Goal: Check status: Check status

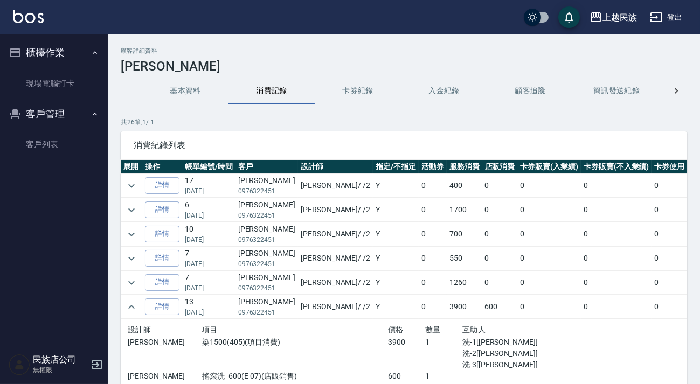
drag, startPoint x: 0, startPoint y: 0, endPoint x: 59, endPoint y: 136, distance: 147.9
click at [59, 135] on link "客戶列表" at bounding box center [53, 144] width 99 height 25
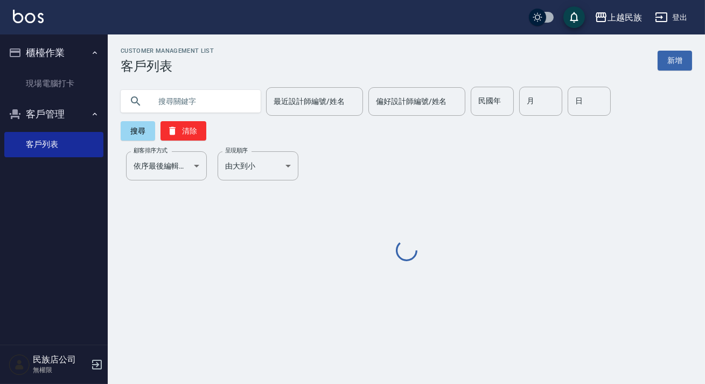
click at [181, 96] on input "text" at bounding box center [201, 101] width 101 height 29
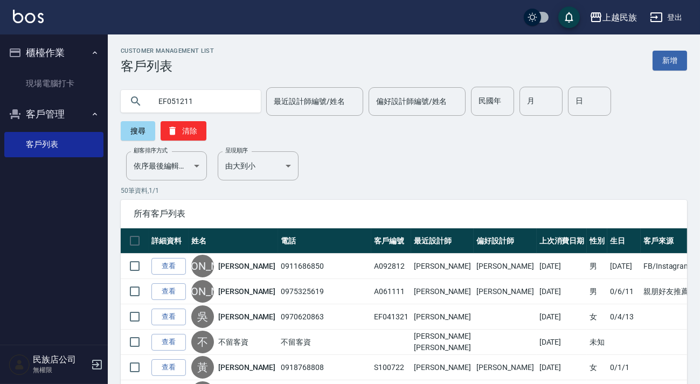
type input "EF051211"
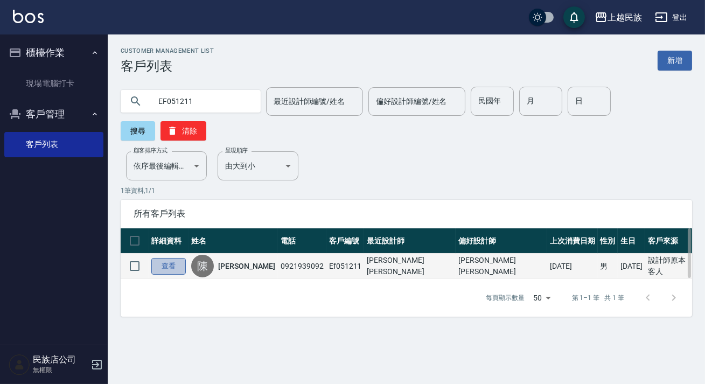
click at [179, 266] on link "查看" at bounding box center [168, 266] width 34 height 17
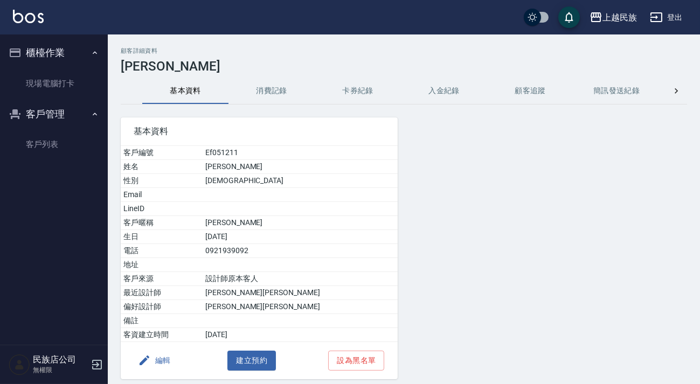
click at [269, 89] on button "消費記錄" at bounding box center [271, 91] width 86 height 26
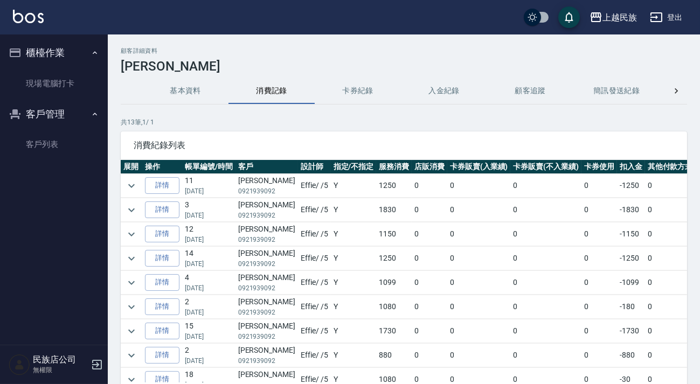
click at [140, 186] on td at bounding box center [132, 186] width 22 height 24
click at [129, 189] on icon "expand row" at bounding box center [131, 185] width 13 height 13
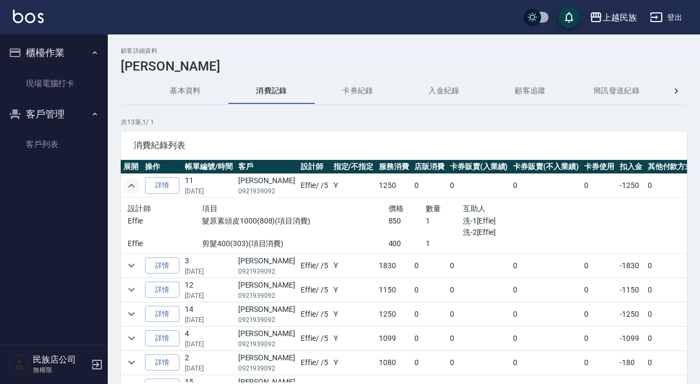
click at [129, 189] on icon "expand row" at bounding box center [131, 185] width 13 height 13
